Goal: Entertainment & Leisure: Browse casually

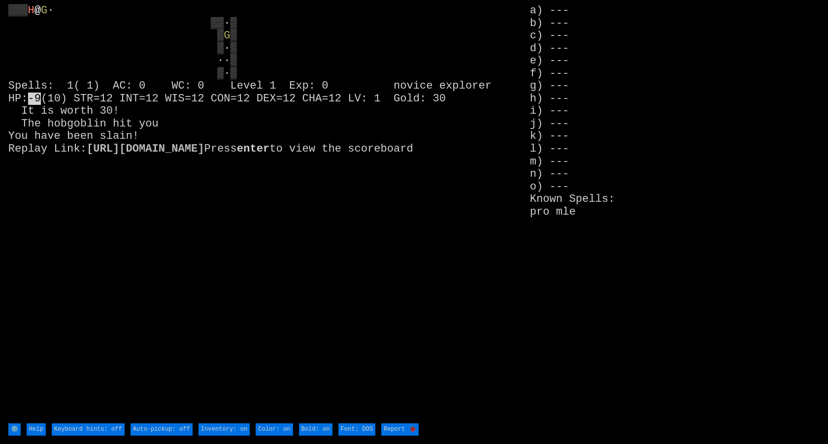
click at [567, 10] on stats "a) --- b) --- c) --- d) --- e) --- f) --- g) --- h) --- i) --- j) --- k) --- l)…" at bounding box center [675, 213] width 290 height 418
